Goal: Task Accomplishment & Management: Use online tool/utility

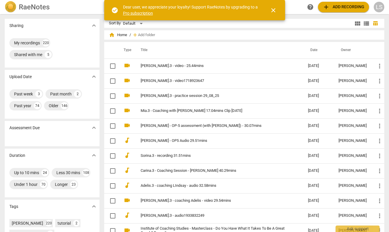
click at [380, 5] on div "LS" at bounding box center [379, 7] width 11 height 11
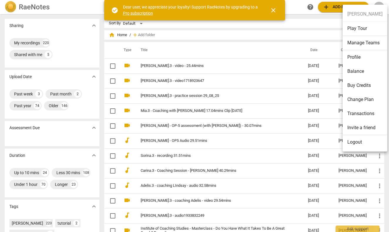
click at [364, 71] on li "Balance" at bounding box center [365, 71] width 45 height 14
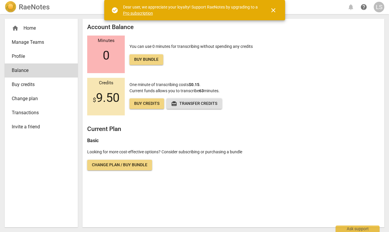
click at [25, 29] on div "home Home" at bounding box center [39, 28] width 54 height 7
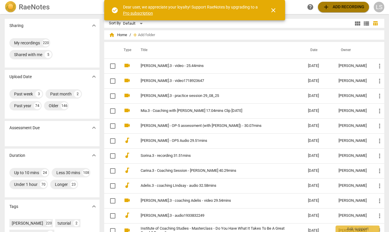
click at [338, 9] on span "add Add recording" at bounding box center [344, 7] width 42 height 7
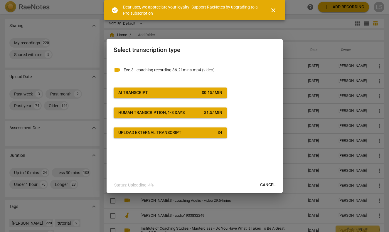
click at [274, 8] on span "close" at bounding box center [273, 10] width 7 height 7
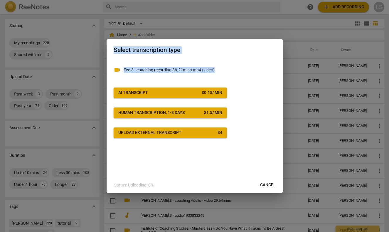
drag, startPoint x: 226, startPoint y: 44, endPoint x: 231, endPoint y: 86, distance: 42.0
click at [231, 86] on div "Select transcription type videocam Eve.3 - coaching recording 36.21mins.mp4 ( v…" at bounding box center [195, 116] width 176 height 154
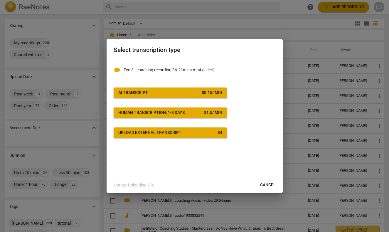
click at [238, 23] on div at bounding box center [194, 116] width 389 height 232
